Goal: Task Accomplishment & Management: Use online tool/utility

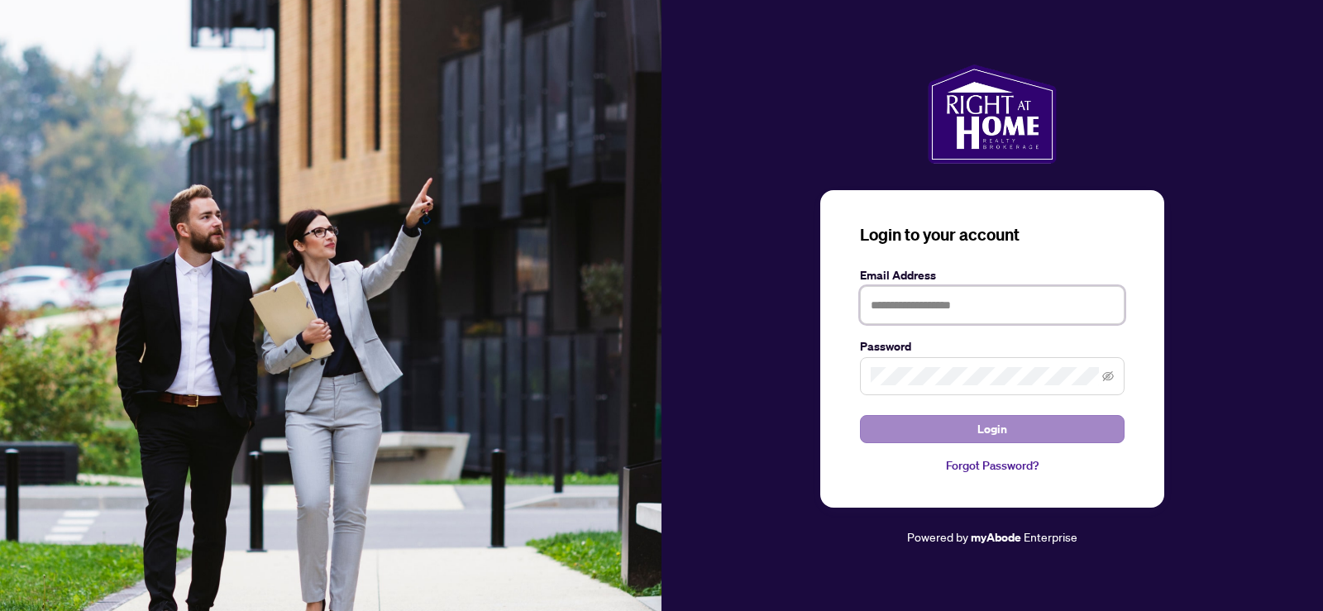
type input "**********"
click at [1007, 433] on button "Login" at bounding box center [992, 429] width 265 height 28
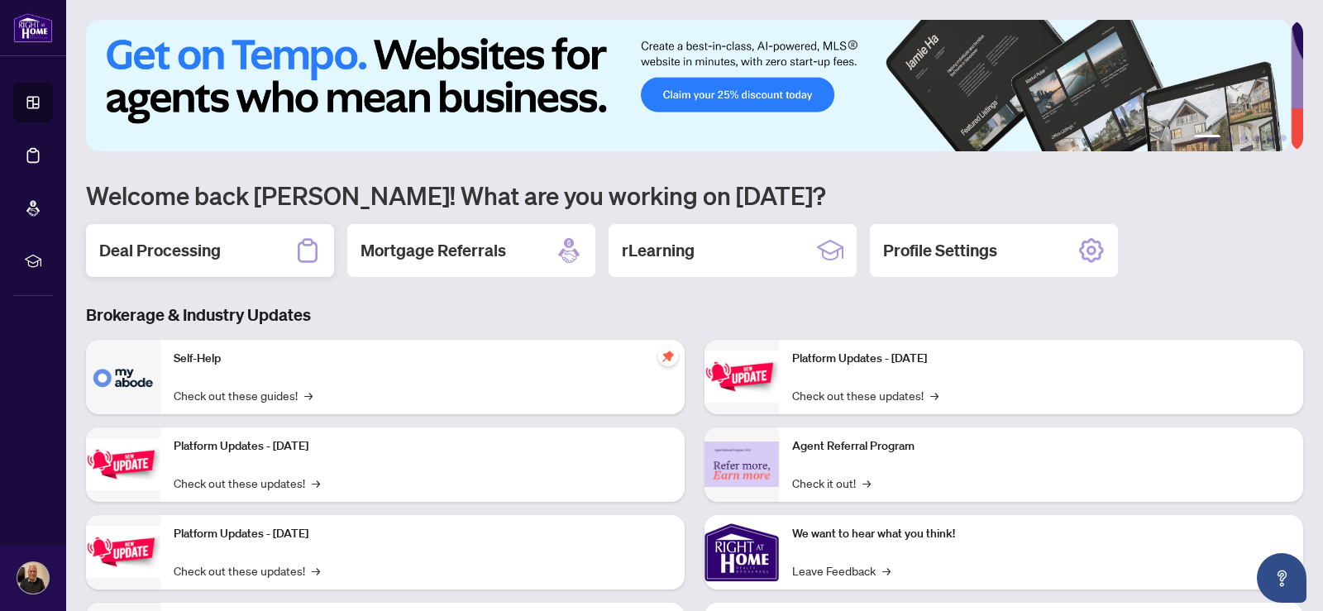
click at [176, 251] on h2 "Deal Processing" at bounding box center [160, 250] width 122 height 23
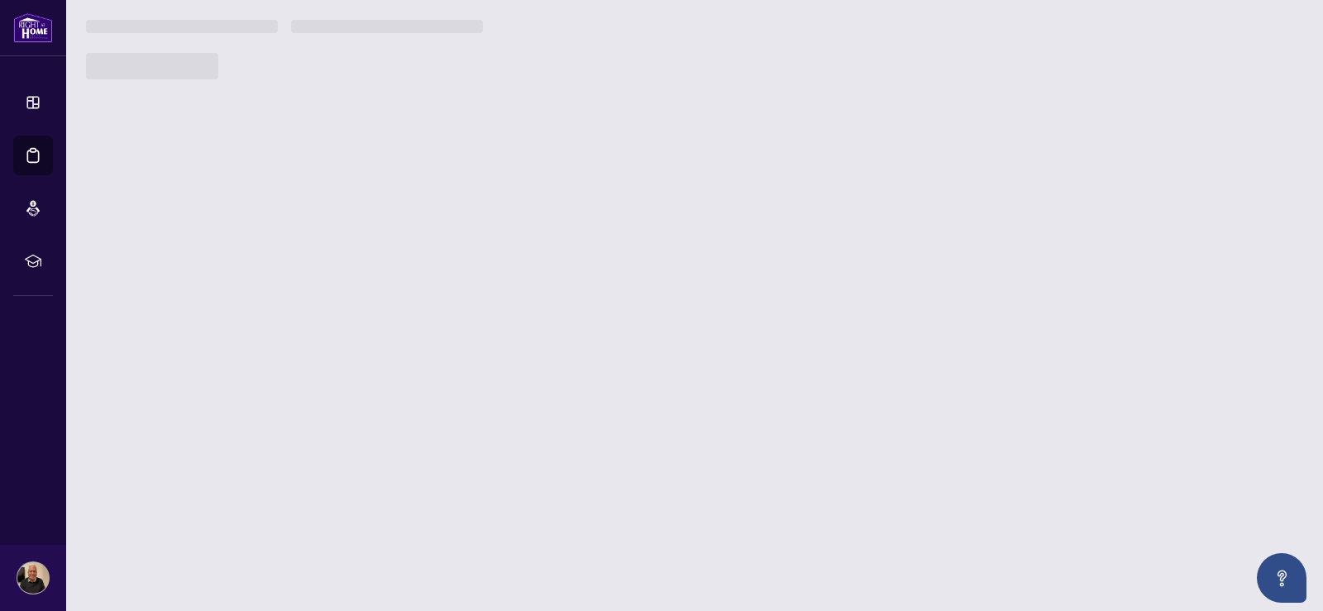
click at [176, 251] on main "1 2 3 4 5 6 Welcome back [PERSON_NAME]! What are you working on [DATE]? Deal Pr…" at bounding box center [694, 305] width 1257 height 611
click at [161, 251] on main "1 2 3 4 5 6 Welcome back [PERSON_NAME]! What are you working on [DATE]? Deal Pr…" at bounding box center [694, 305] width 1257 height 611
click at [180, 248] on main "1 2 3 4 5 6 Welcome back [PERSON_NAME]! What are you working on [DATE]? Deal Pr…" at bounding box center [694, 305] width 1257 height 611
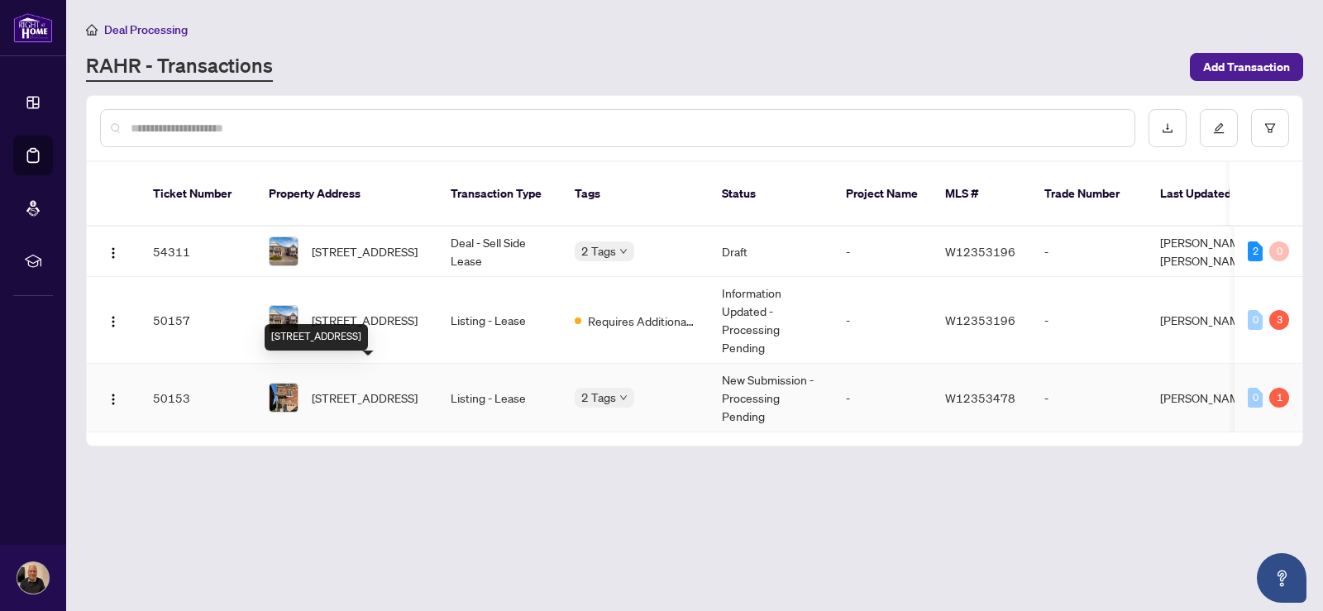
click at [344, 389] on span "[STREET_ADDRESS]" at bounding box center [365, 398] width 106 height 18
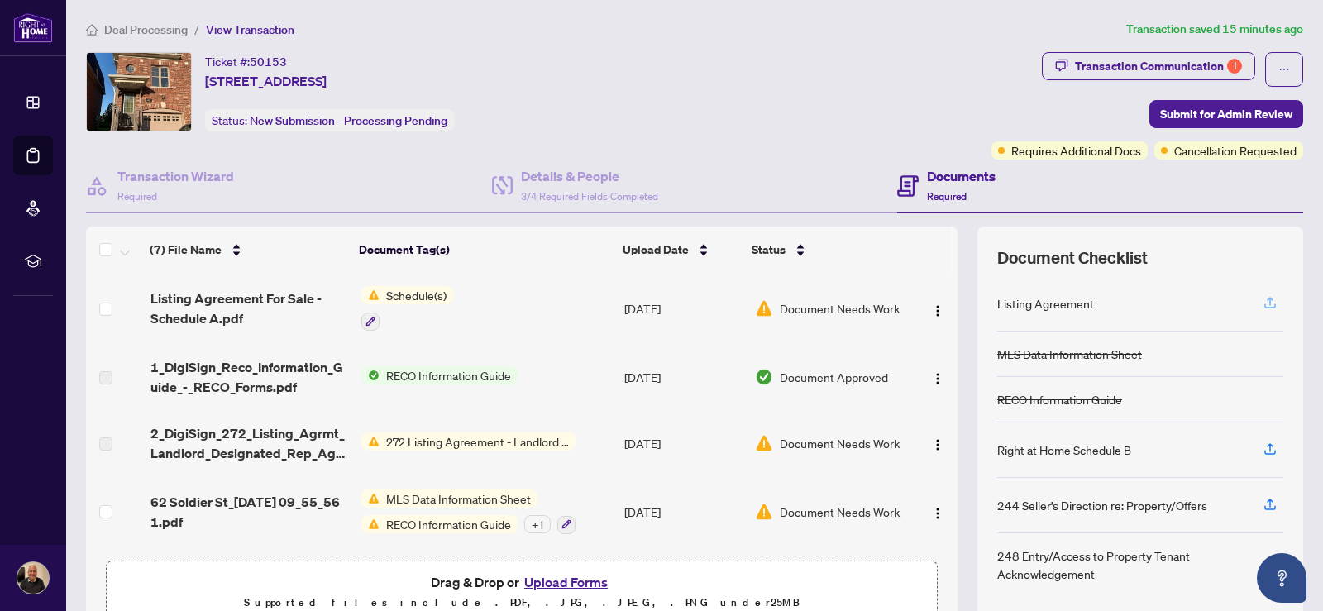
click at [1262, 298] on icon "button" at bounding box center [1269, 302] width 15 height 15
click at [1262, 301] on icon "button" at bounding box center [1269, 302] width 15 height 15
click at [1262, 295] on icon "button" at bounding box center [1269, 302] width 15 height 15
click at [1262, 300] on icon "button" at bounding box center [1269, 302] width 15 height 15
click at [1262, 295] on icon "button" at bounding box center [1269, 302] width 15 height 15
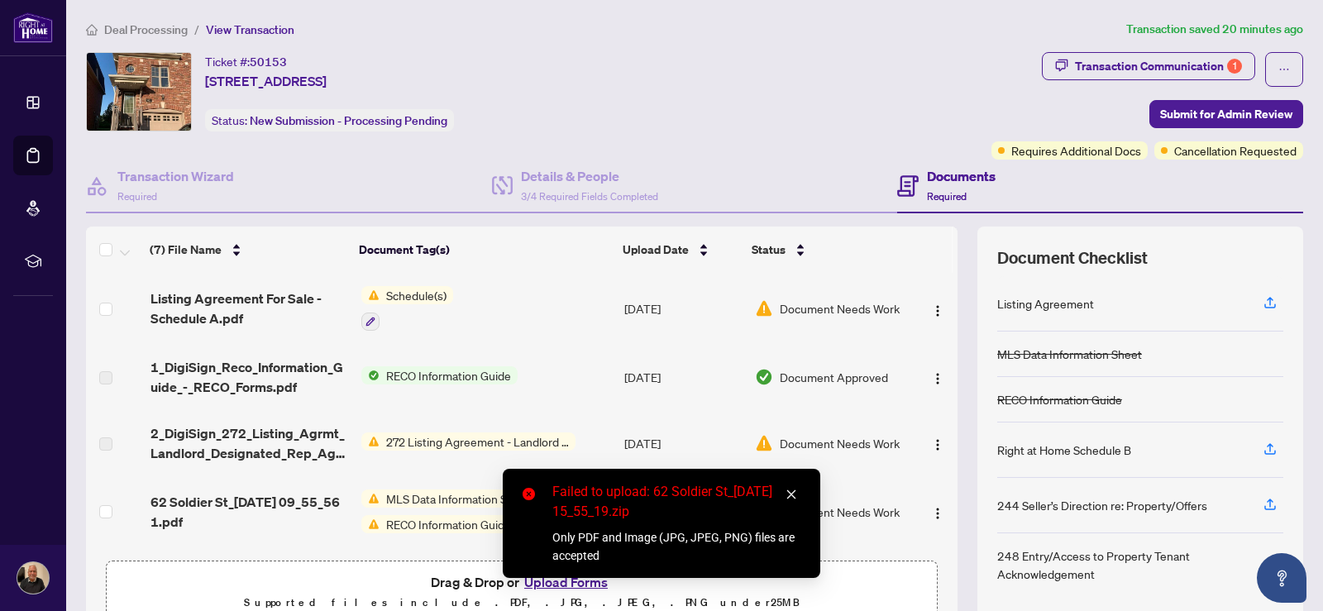
click at [790, 497] on icon "close" at bounding box center [791, 495] width 12 height 12
